Goal: Task Accomplishment & Management: Manage account settings

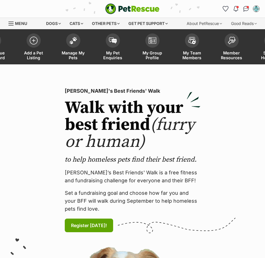
click at [78, 52] on span "Manage My Pets" at bounding box center [73, 55] width 25 height 10
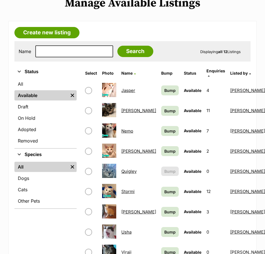
scroll to position [91, 0]
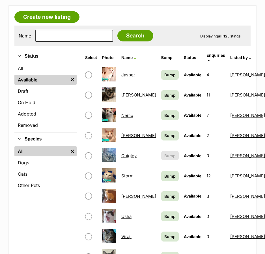
click at [129, 153] on link "Quigley" at bounding box center [129, 155] width 15 height 5
